Goal: Task Accomplishment & Management: Complete application form

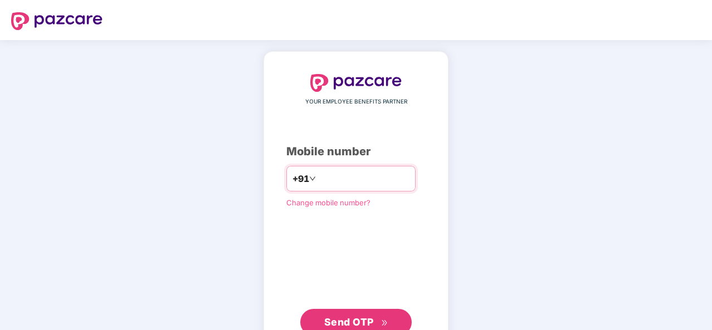
click at [341, 188] on div "+91" at bounding box center [350, 179] width 129 height 26
click at [325, 178] on input "number" at bounding box center [363, 179] width 91 height 18
type input "**********"
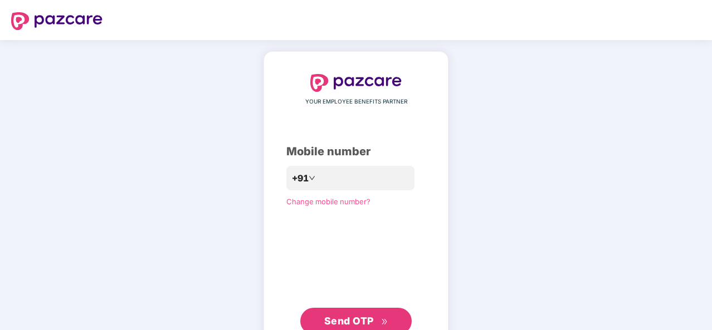
click at [358, 318] on span "Send OTP" at bounding box center [349, 321] width 50 height 12
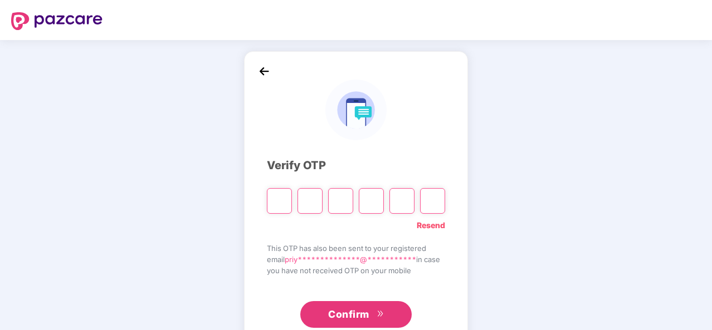
type input "*"
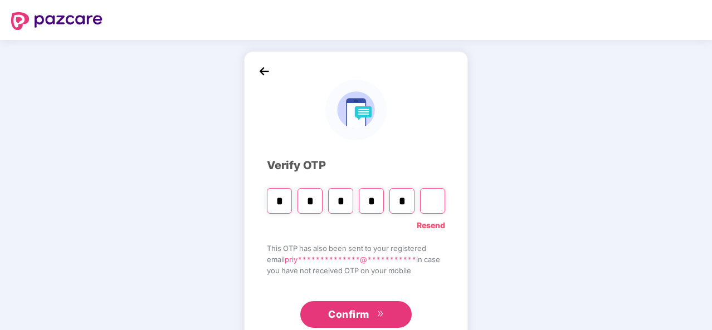
type input "*"
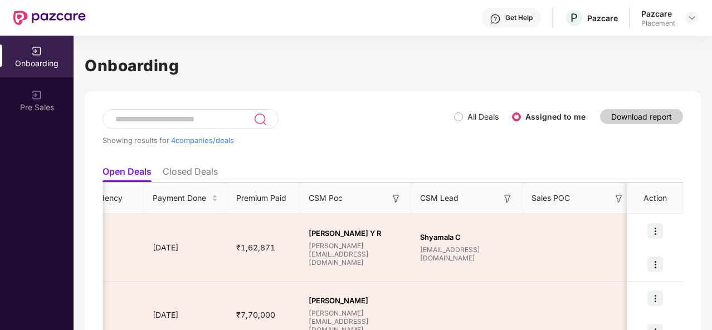
click at [204, 169] on li "Closed Deals" at bounding box center [190, 174] width 55 height 16
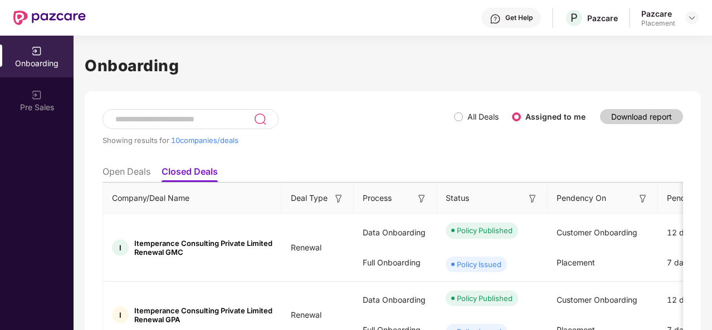
click at [137, 170] on li "Open Deals" at bounding box center [126, 174] width 48 height 16
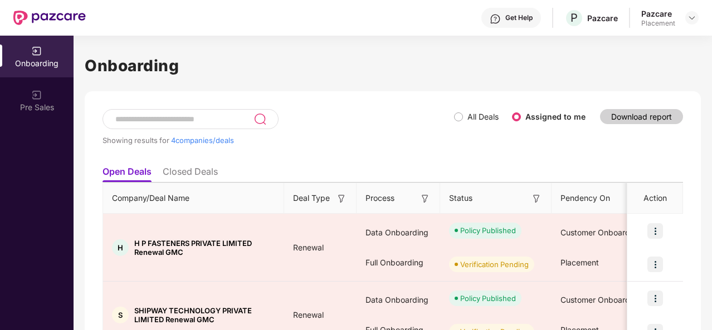
click at [185, 175] on li "Closed Deals" at bounding box center [190, 174] width 55 height 16
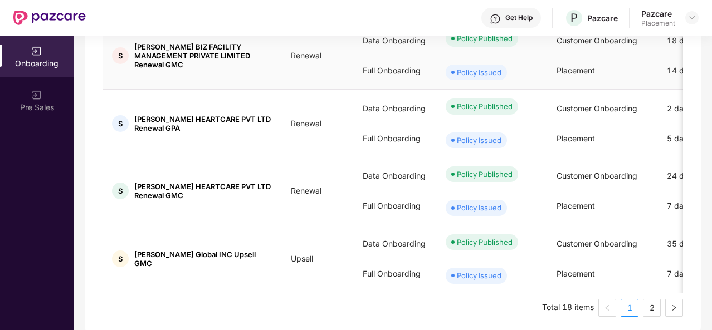
scroll to position [598, 0]
